Goal: Information Seeking & Learning: Learn about a topic

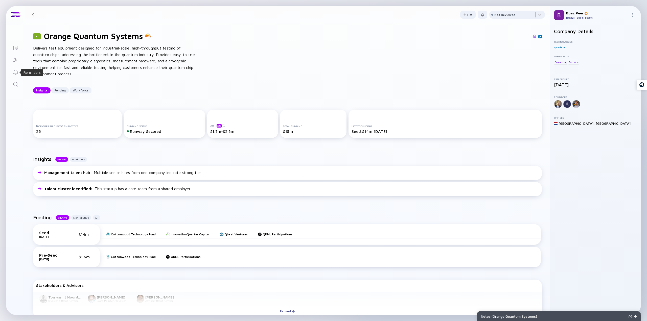
click at [16, 73] on icon "Reminders" at bounding box center [16, 72] width 6 height 6
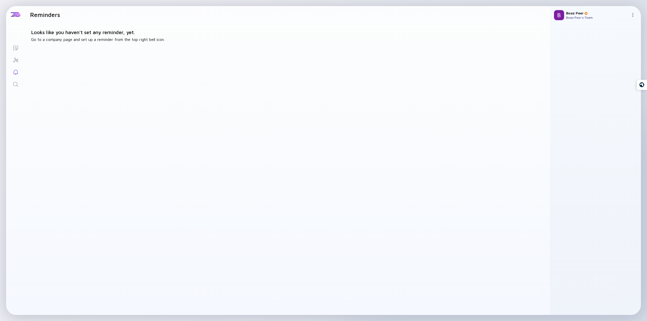
click at [19, 85] on link "Search" at bounding box center [15, 84] width 19 height 12
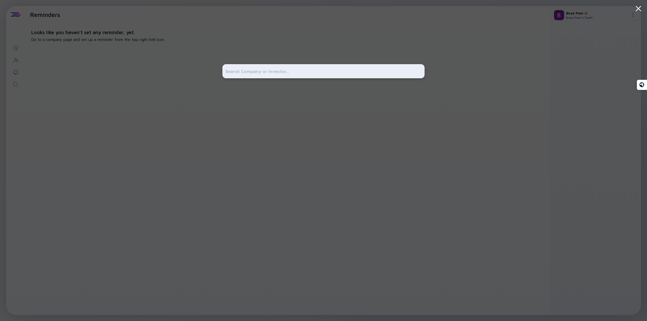
click at [231, 75] on input "text" at bounding box center [323, 71] width 196 height 9
click at [18, 48] on div at bounding box center [323, 160] width 647 height 321
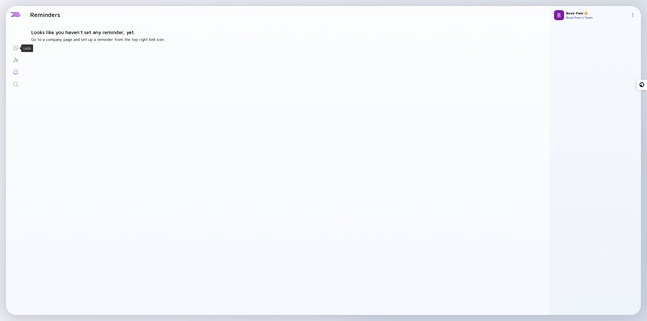
click at [18, 48] on icon "Lists" at bounding box center [16, 48] width 6 height 6
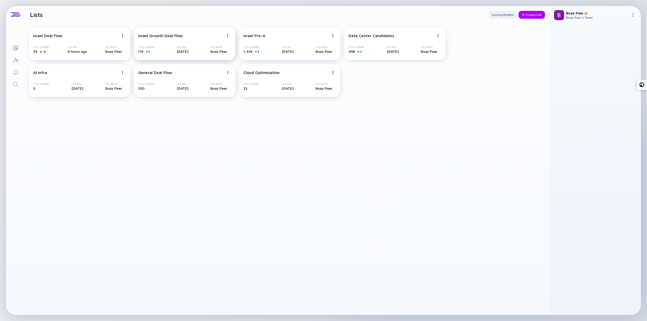
click at [189, 42] on div "Israel Growth Deal Flow Total Companies 119 1 Last Seen 10 days ago Last Seen B…" at bounding box center [184, 43] width 101 height 33
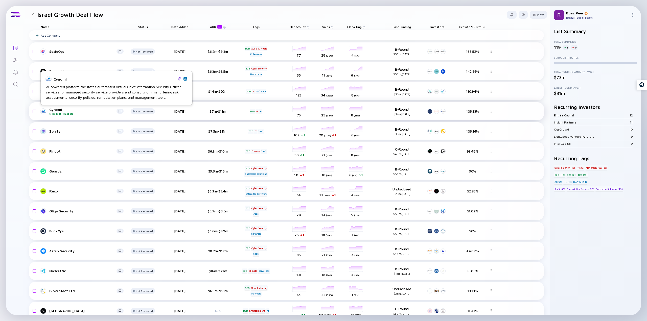
click at [57, 110] on div "Cynomi Repeat Founders" at bounding box center [82, 111] width 67 height 8
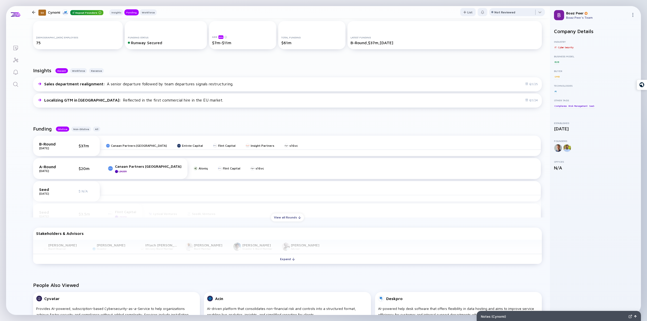
scroll to position [101, 0]
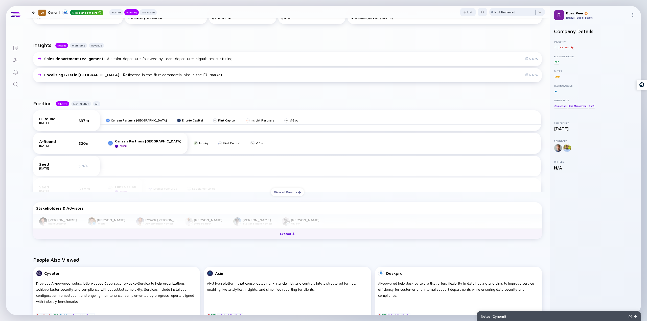
click at [283, 235] on div "Expand" at bounding box center [287, 234] width 21 height 8
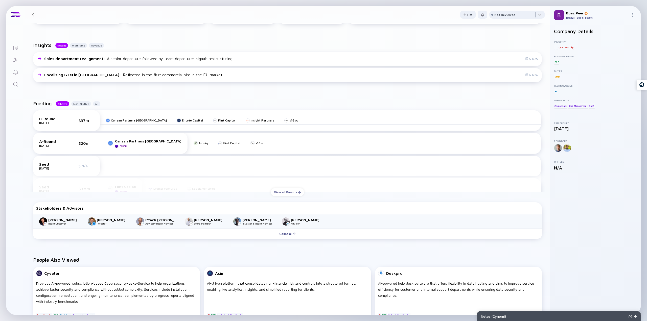
scroll to position [0, 0]
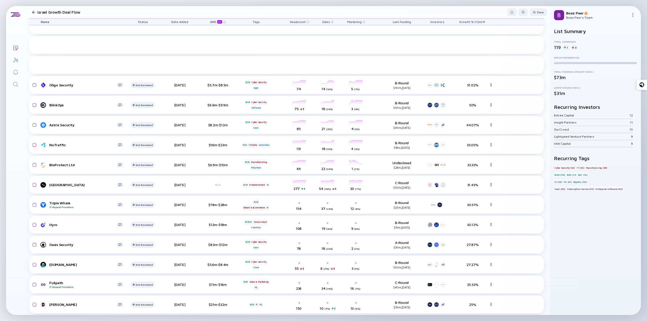
scroll to position [227, 0]
